Goal: Find specific page/section: Find specific page/section

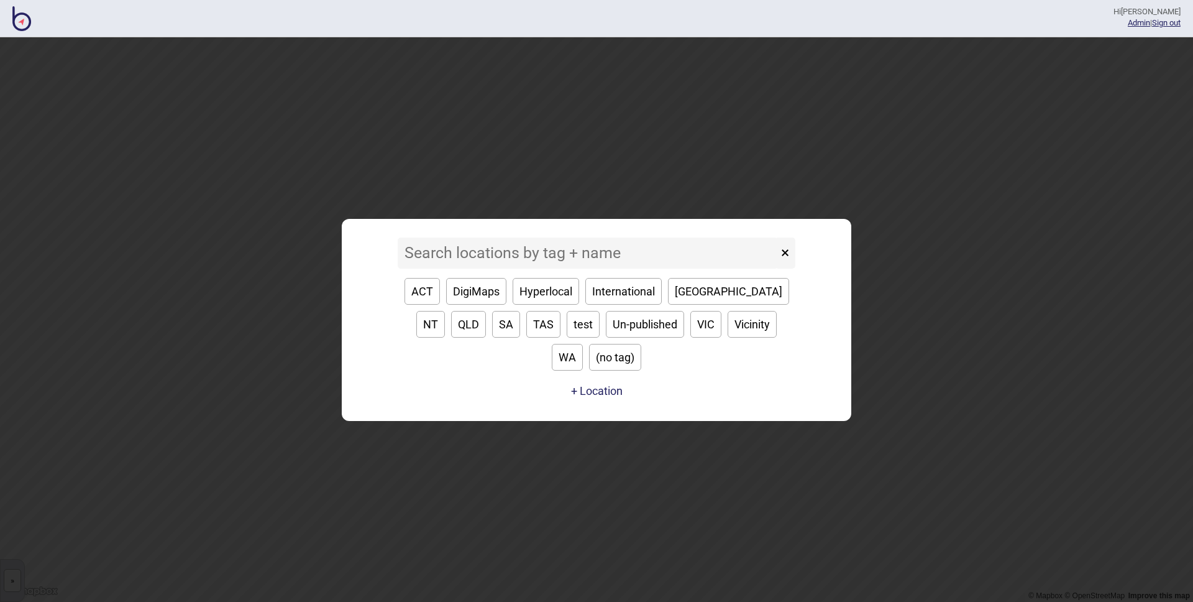
click at [537, 269] on input at bounding box center [588, 252] width 380 height 31
click at [583, 345] on button "WA" at bounding box center [567, 357] width 31 height 27
type input "WA"
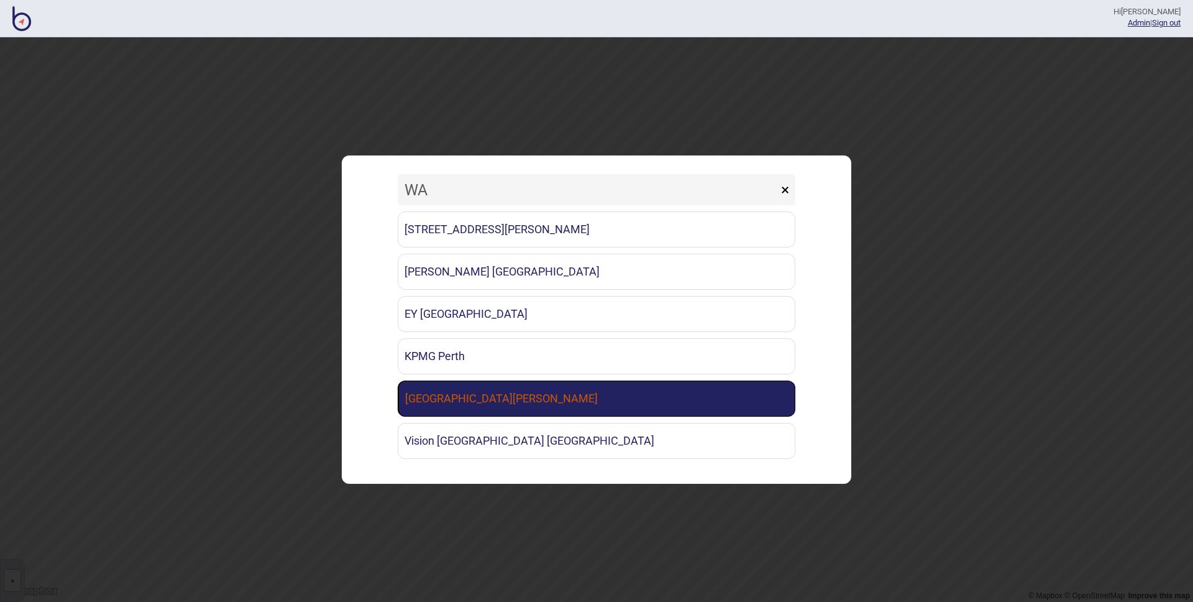
click at [537, 398] on link "[GEOGRAPHIC_DATA][PERSON_NAME]" at bounding box center [597, 398] width 398 height 36
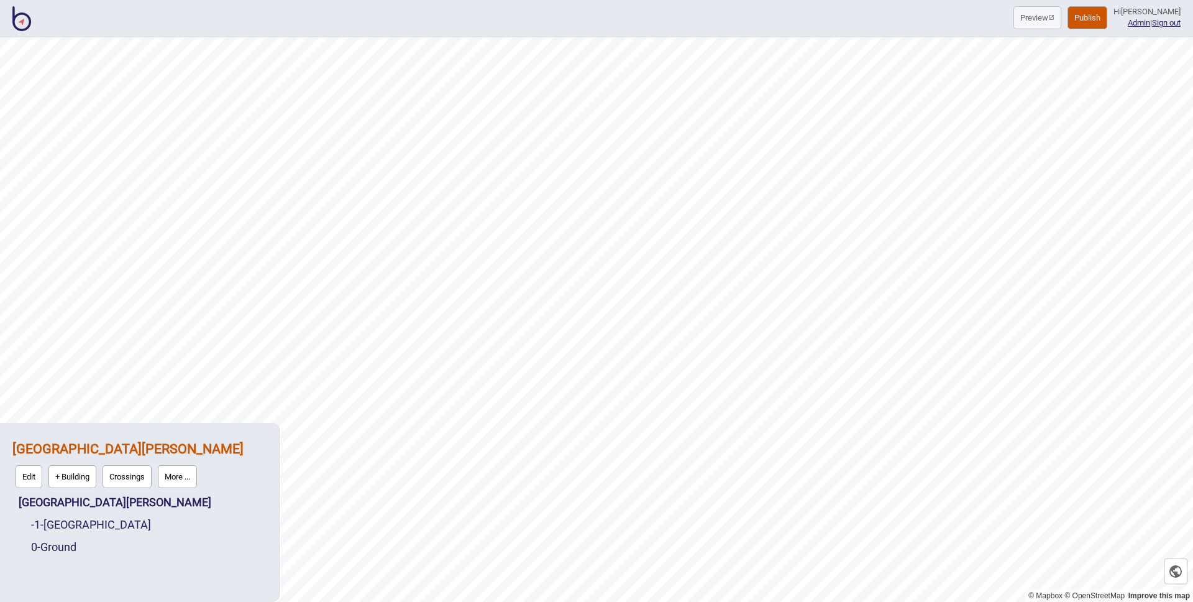
click at [177, 475] on button "More ..." at bounding box center [177, 476] width 39 height 23
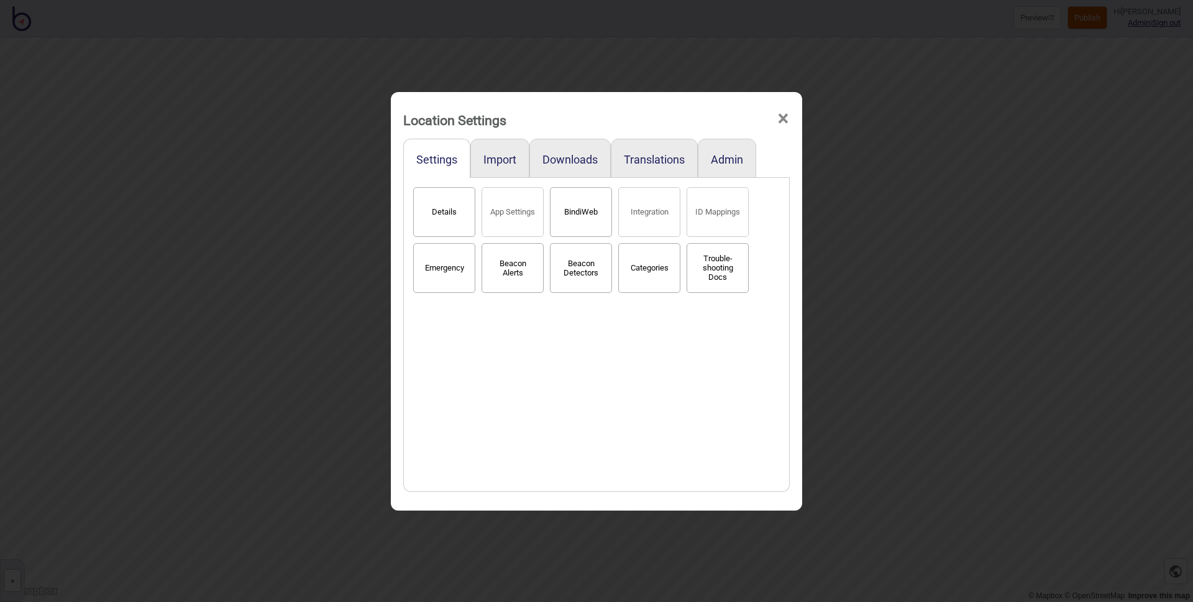
click at [590, 209] on button "BindiWeb" at bounding box center [581, 212] width 62 height 50
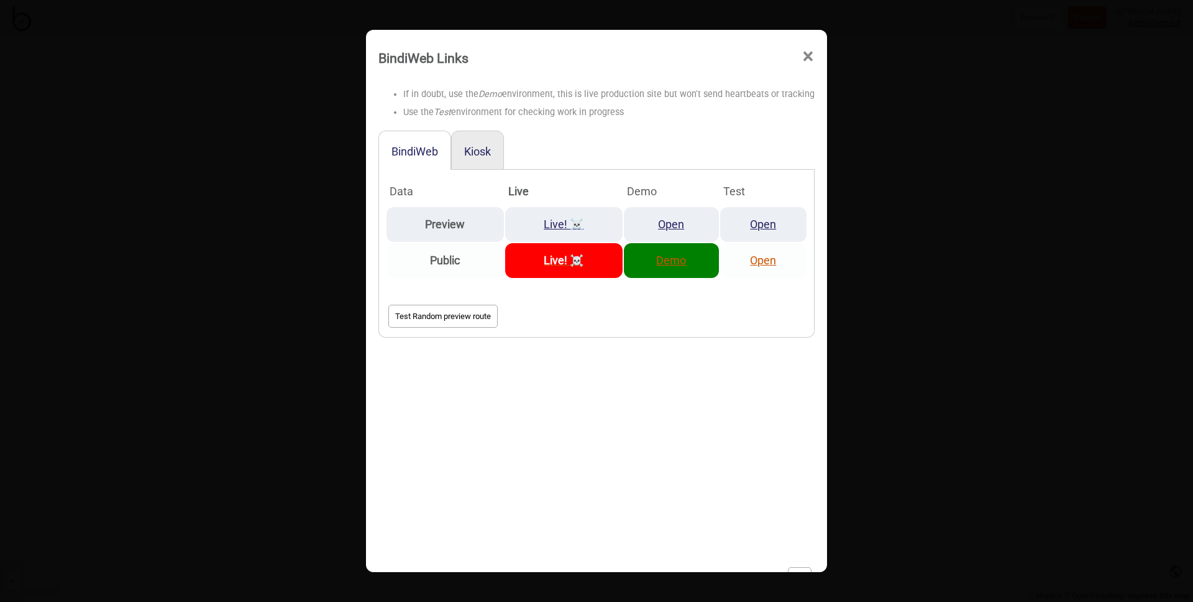
click at [673, 257] on link "Demo" at bounding box center [671, 260] width 30 height 13
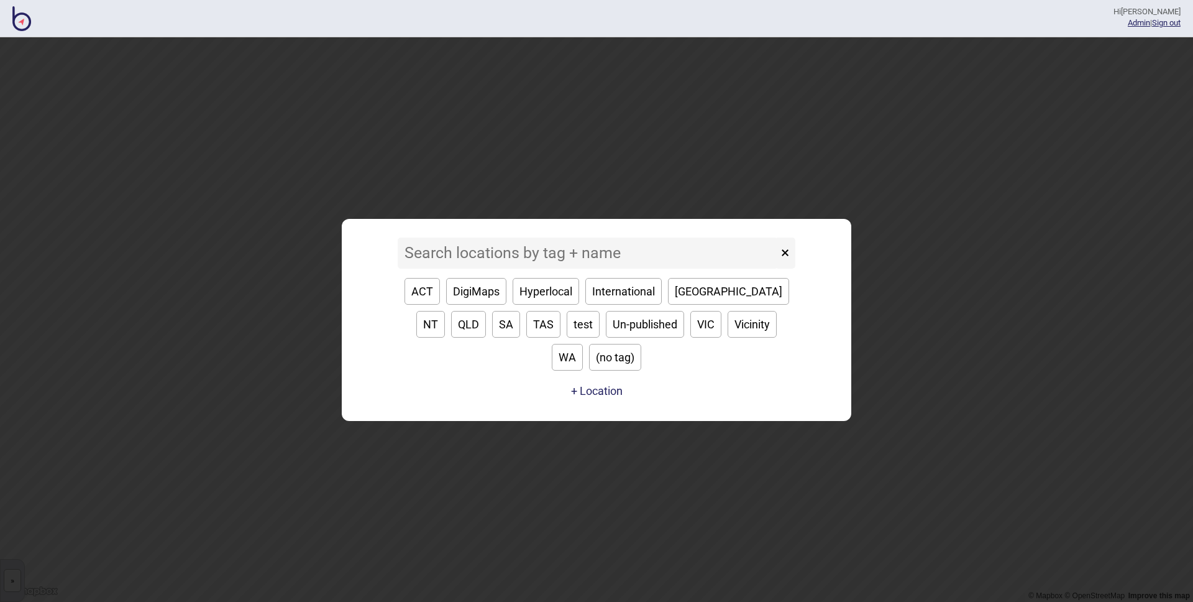
click at [583, 344] on button "WA" at bounding box center [567, 357] width 31 height 27
type input "WA"
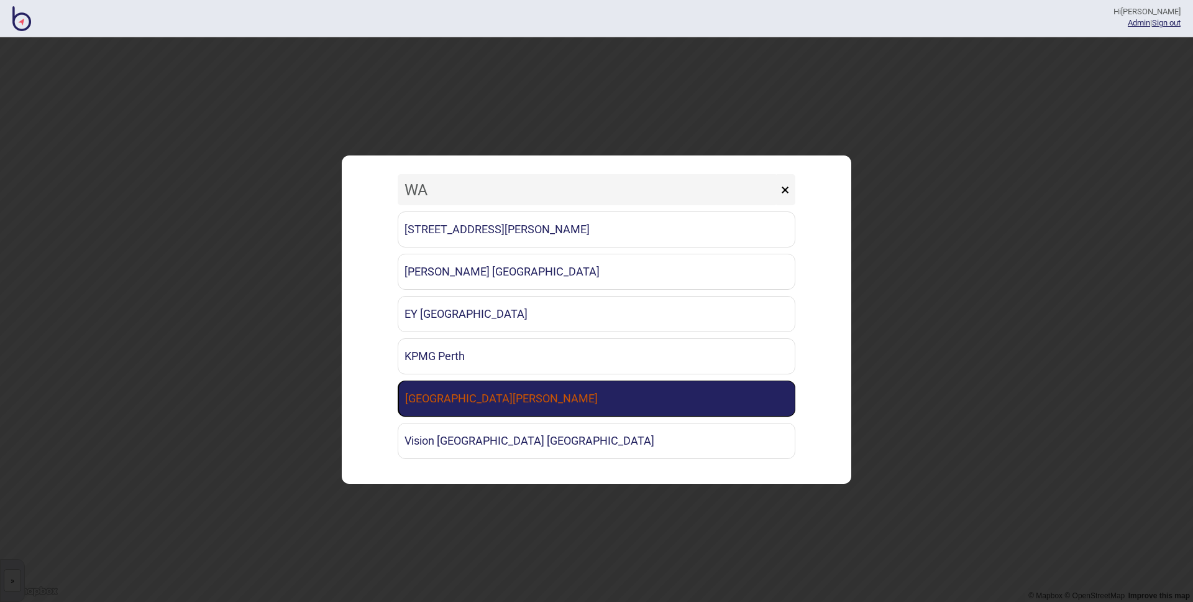
click at [472, 403] on link "[GEOGRAPHIC_DATA][PERSON_NAME]" at bounding box center [597, 398] width 398 height 36
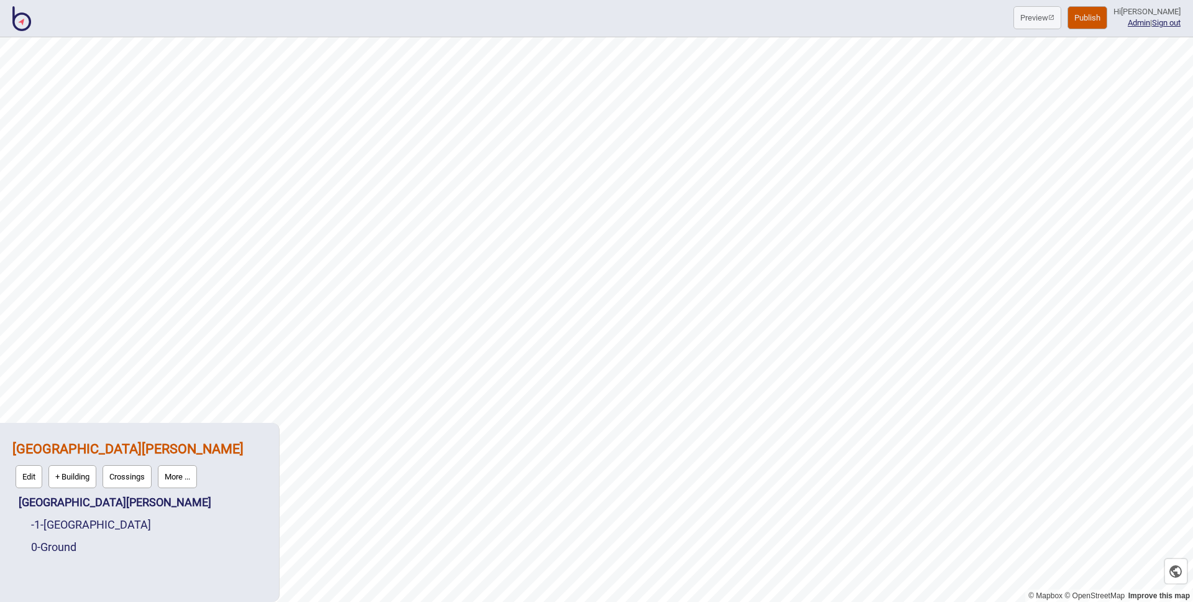
click at [183, 480] on button "More ..." at bounding box center [177, 476] width 39 height 23
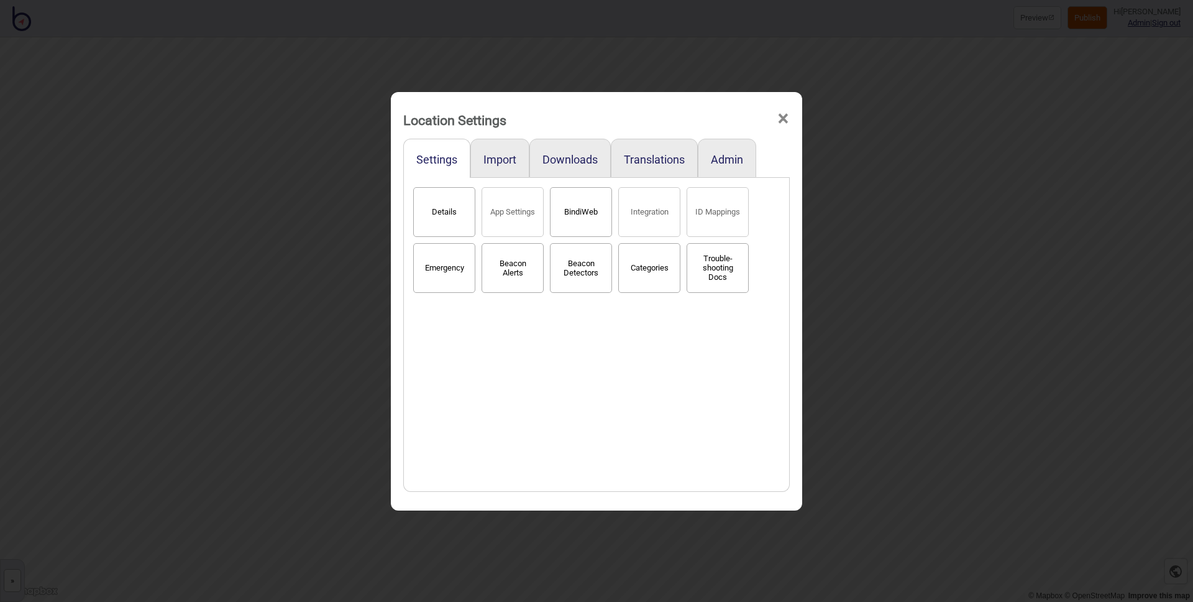
click at [608, 223] on button "BindiWeb" at bounding box center [581, 212] width 62 height 50
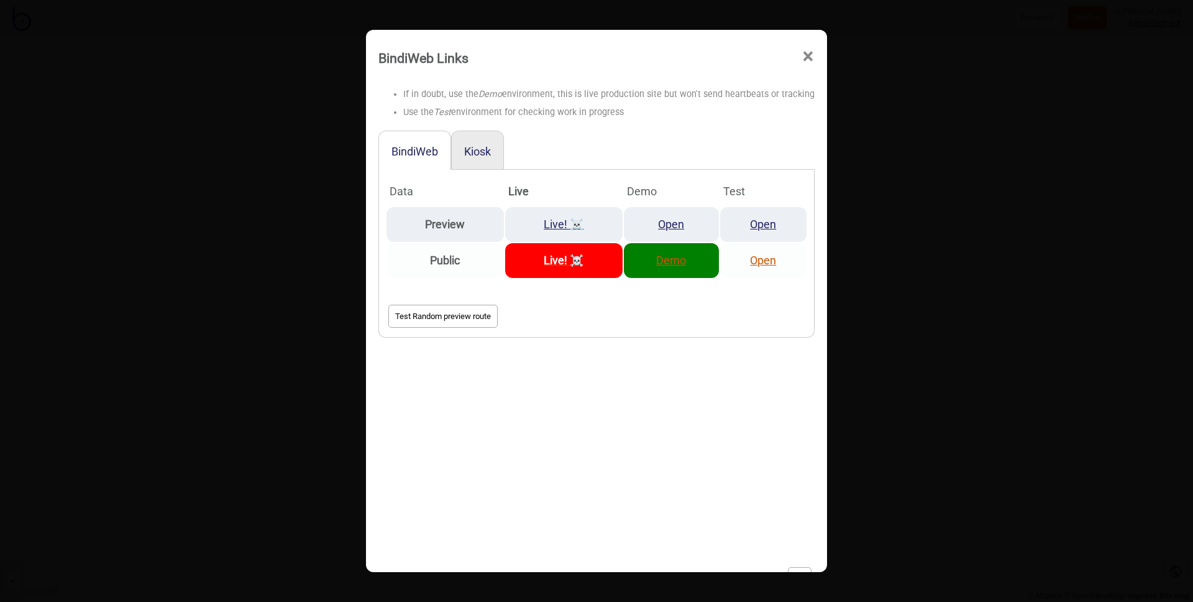
click at [684, 270] on td "Demo" at bounding box center [671, 260] width 95 height 35
click at [680, 264] on link "Demo" at bounding box center [671, 260] width 30 height 13
